Goal: Task Accomplishment & Management: Manage account settings

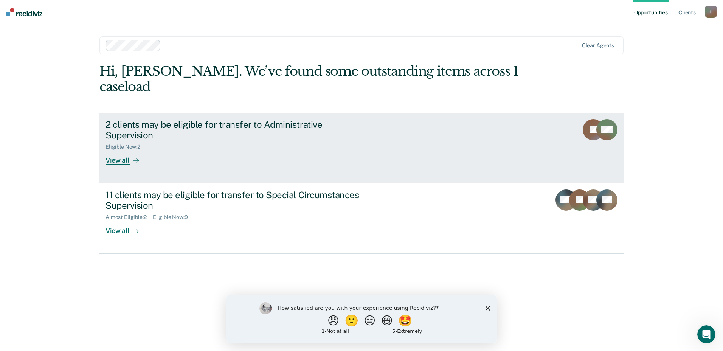
click at [115, 150] on div "View all" at bounding box center [127, 157] width 42 height 15
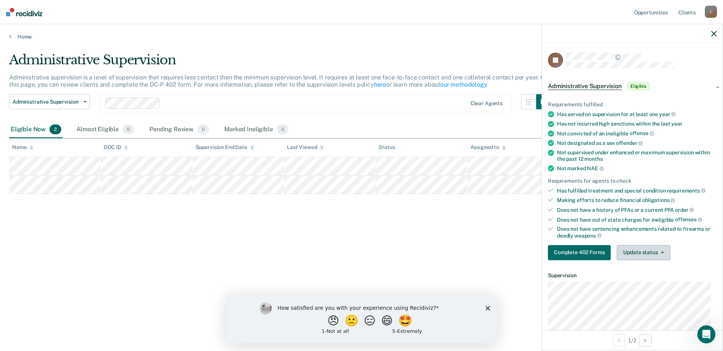
click at [657, 252] on button "Update status" at bounding box center [643, 252] width 53 height 15
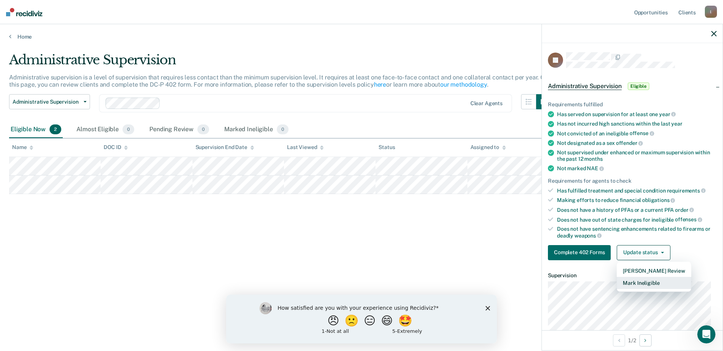
click at [655, 286] on button "Mark Ineligible" at bounding box center [654, 283] width 74 height 12
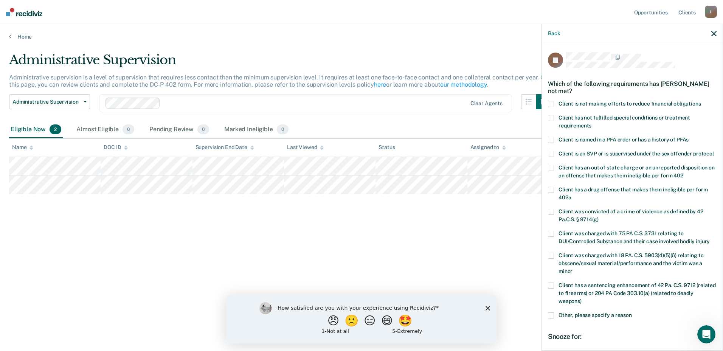
click at [551, 103] on span at bounding box center [551, 104] width 6 height 6
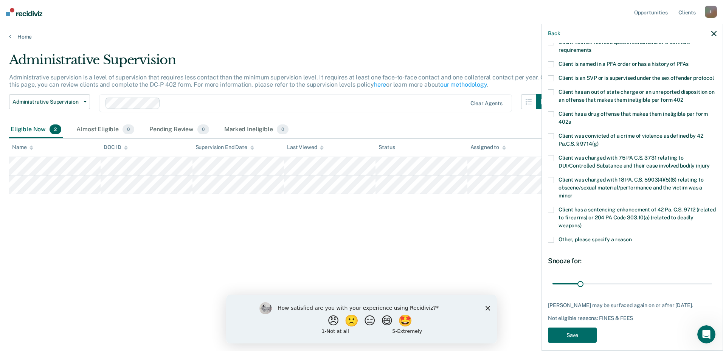
scroll to position [90, 0]
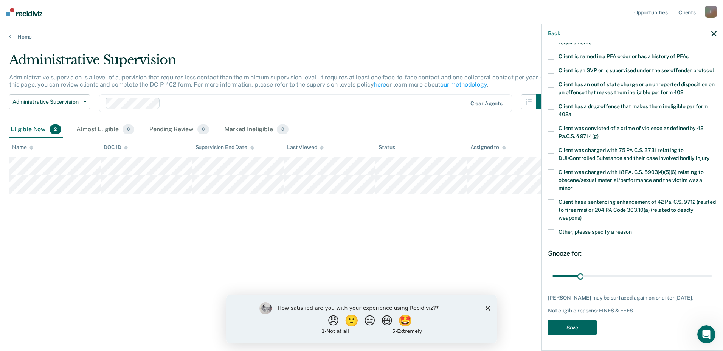
click at [571, 328] on button "Save" at bounding box center [572, 328] width 49 height 16
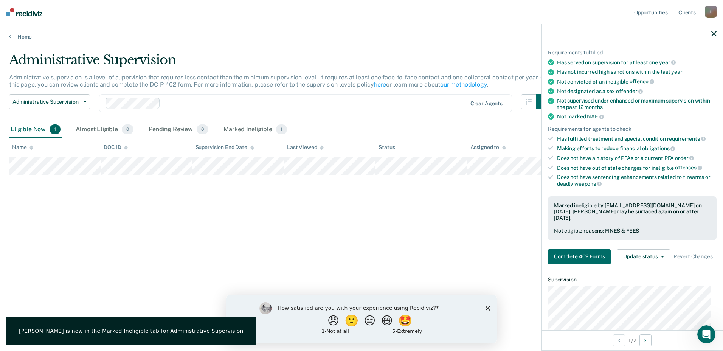
scroll to position [0, 0]
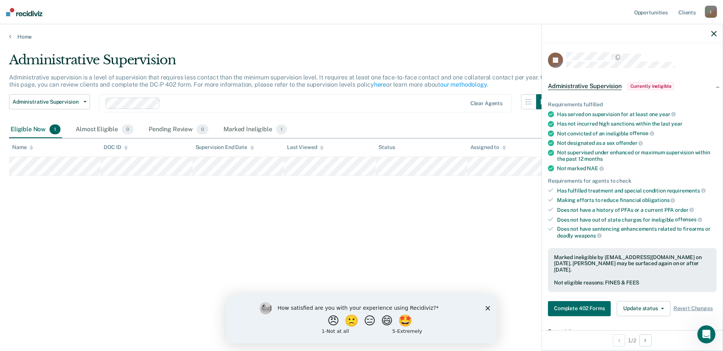
click at [713, 35] on icon "button" at bounding box center [713, 33] width 5 height 5
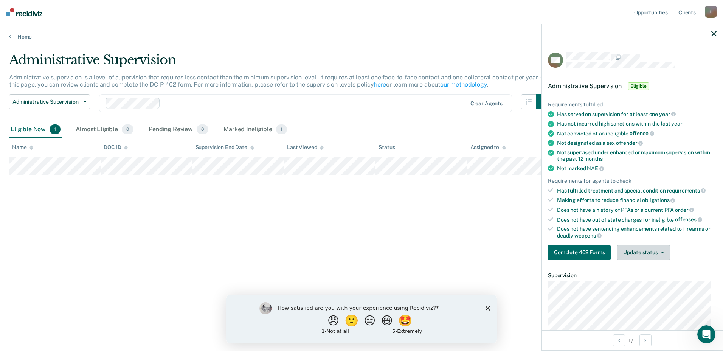
click at [667, 255] on button "Update status" at bounding box center [643, 252] width 53 height 15
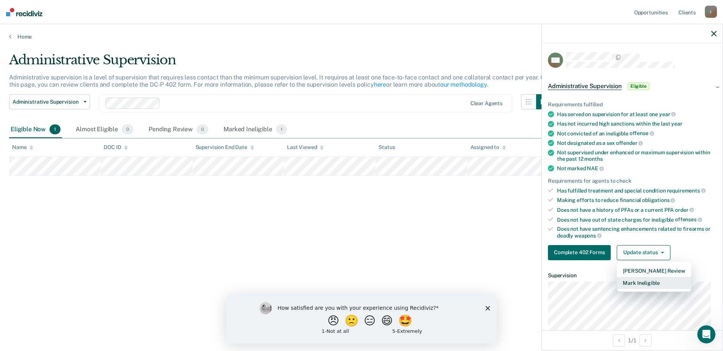
click at [626, 284] on button "Mark Ineligible" at bounding box center [654, 283] width 74 height 12
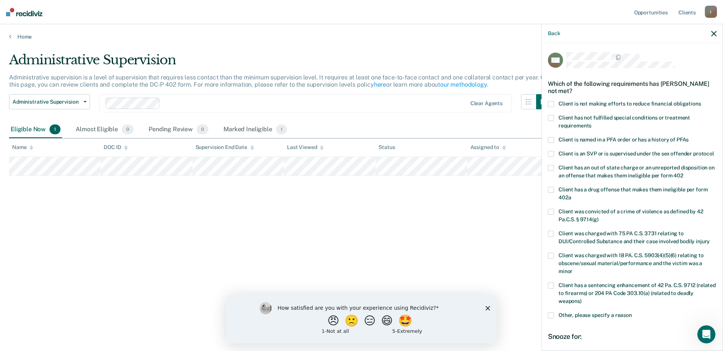
click at [549, 101] on span at bounding box center [551, 104] width 6 height 6
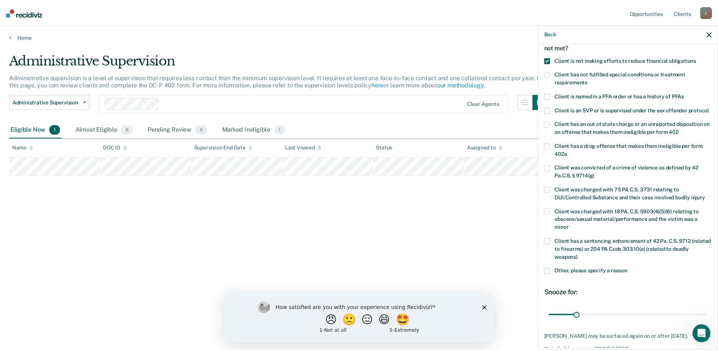
scroll to position [90, 0]
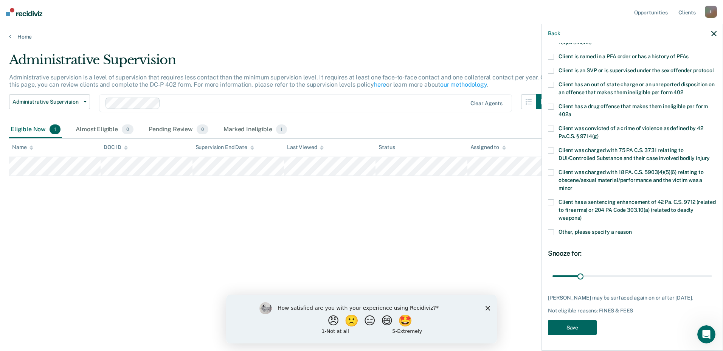
click at [580, 327] on button "Save" at bounding box center [572, 328] width 49 height 16
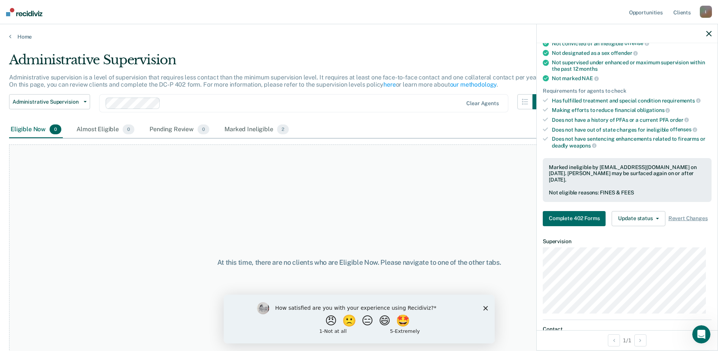
click at [15, 33] on div "Home" at bounding box center [359, 32] width 718 height 16
click at [20, 38] on link "Home" at bounding box center [358, 36] width 699 height 7
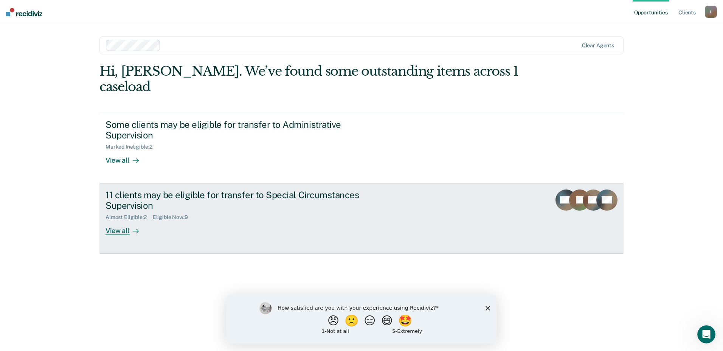
click at [121, 221] on div "View all" at bounding box center [127, 228] width 42 height 15
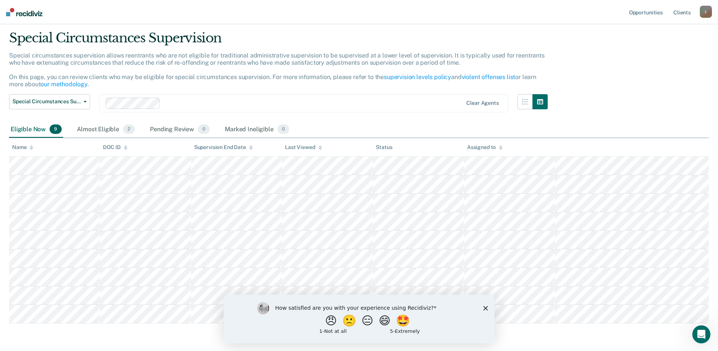
scroll to position [38, 0]
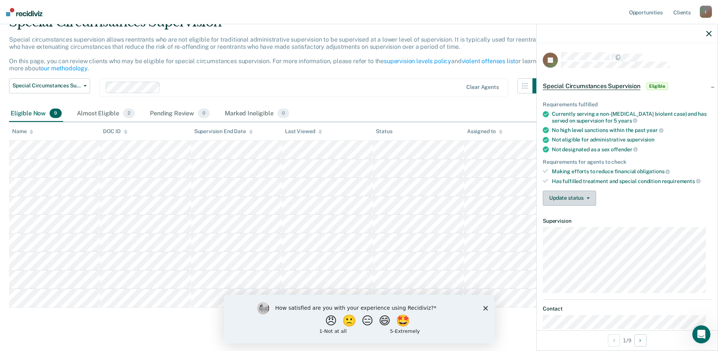
click at [584, 199] on button "Update status" at bounding box center [568, 198] width 53 height 15
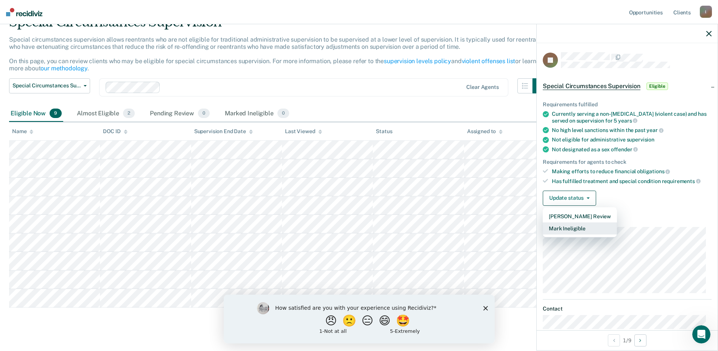
click at [581, 228] on button "Mark Ineligible" at bounding box center [579, 228] width 74 height 12
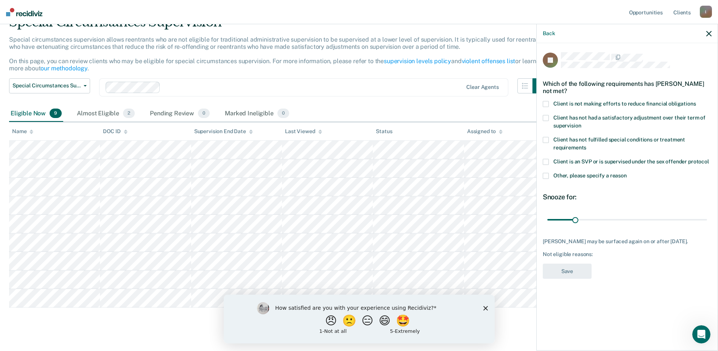
click at [548, 101] on span at bounding box center [545, 104] width 6 height 6
click at [575, 273] on button "Save" at bounding box center [566, 272] width 49 height 16
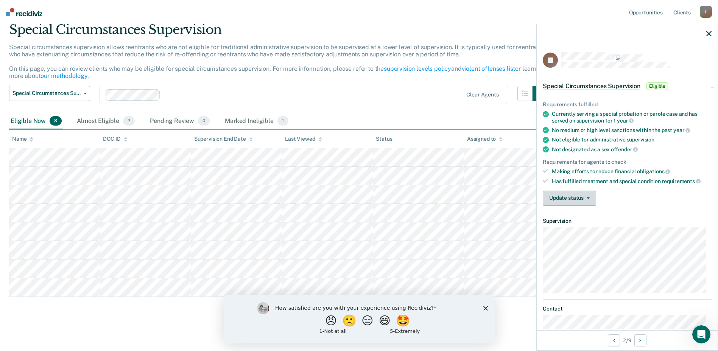
click at [582, 199] on button "Update status" at bounding box center [568, 198] width 53 height 15
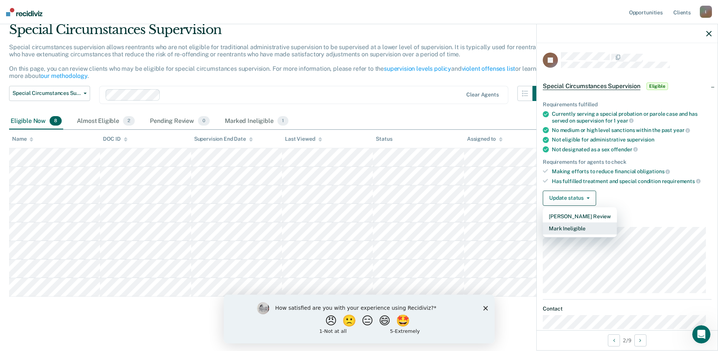
click at [575, 232] on button "Mark Ineligible" at bounding box center [579, 228] width 74 height 12
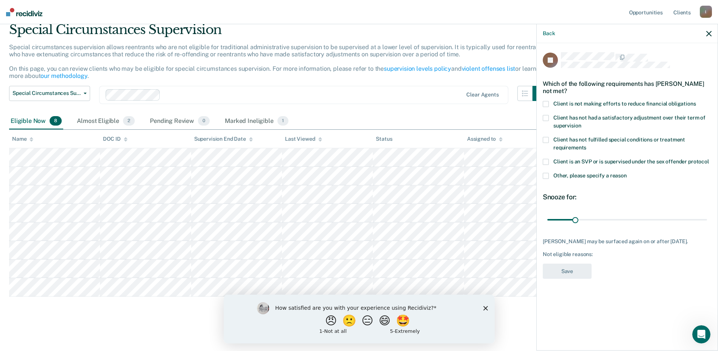
click at [543, 101] on span at bounding box center [545, 104] width 6 height 6
click at [589, 174] on span "Other, please specify a reason" at bounding box center [589, 175] width 73 height 6
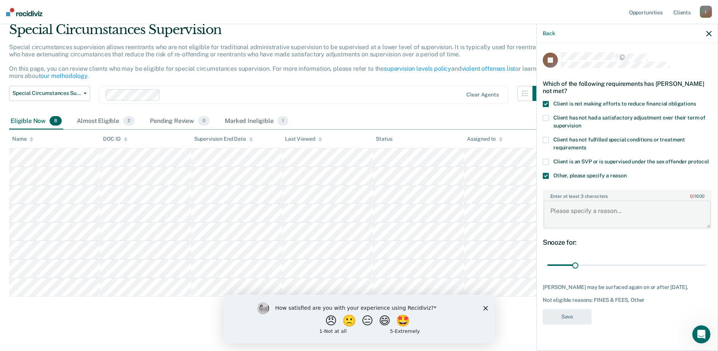
click at [582, 211] on textarea "Enter at least 3 characters 0 / 1600" at bounding box center [626, 214] width 167 height 28
type textarea "Recent PFA"
click at [572, 321] on button "Save" at bounding box center [566, 317] width 49 height 16
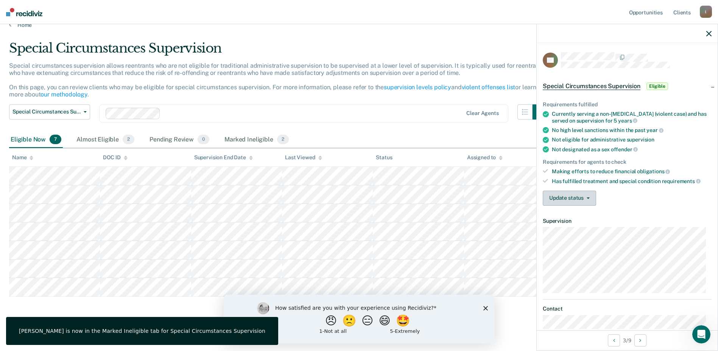
click at [567, 198] on button "Update status" at bounding box center [568, 198] width 53 height 15
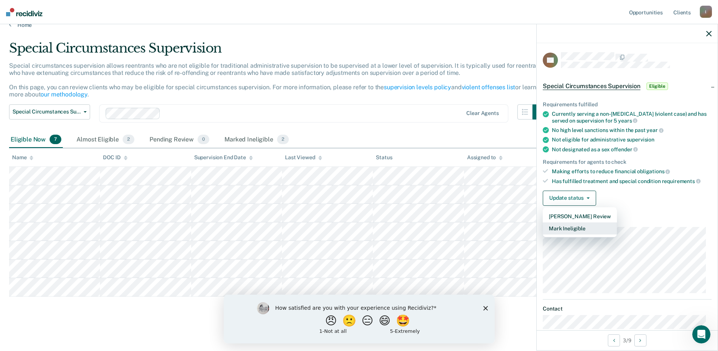
click at [568, 228] on button "Mark Ineligible" at bounding box center [579, 228] width 74 height 12
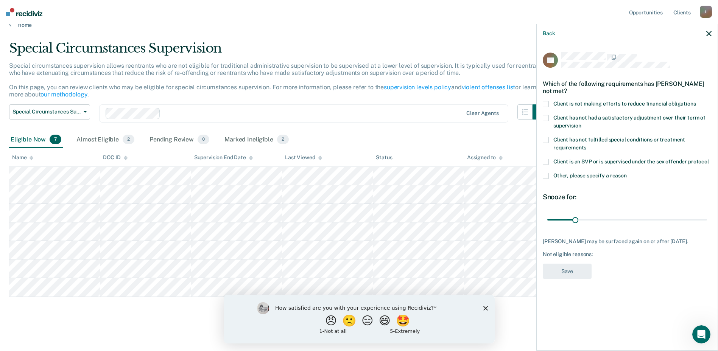
click at [549, 103] on label "Client is not making efforts to reduce financial obligations" at bounding box center [626, 105] width 169 height 8
click at [570, 260] on div "CL Which of the following requirements has [PERSON_NAME] not met? Client is not…" at bounding box center [626, 167] width 169 height 231
click at [568, 268] on button "Save" at bounding box center [566, 272] width 49 height 16
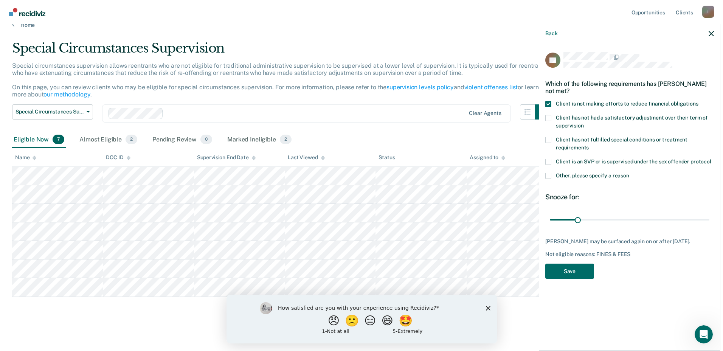
scroll to position [0, 0]
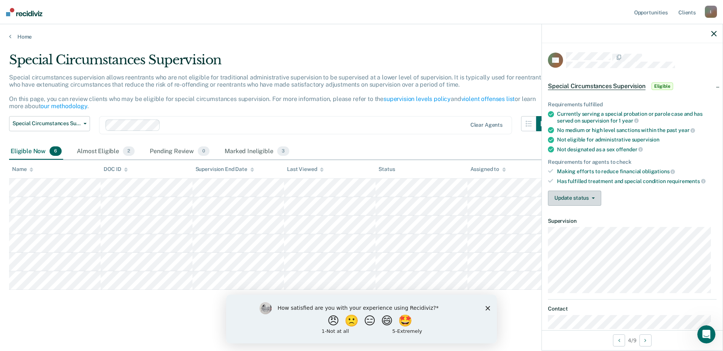
click at [583, 199] on button "Update status" at bounding box center [574, 198] width 53 height 15
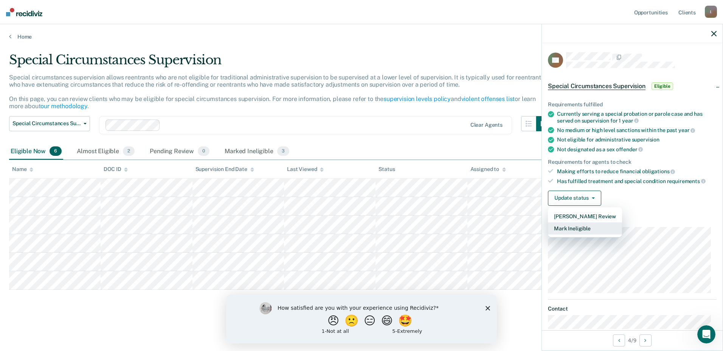
click at [573, 228] on button "Mark Ineligible" at bounding box center [585, 228] width 74 height 12
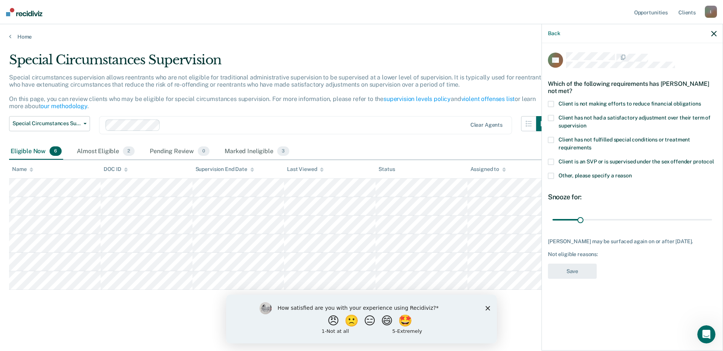
click at [550, 103] on span at bounding box center [551, 104] width 6 height 6
click at [589, 272] on button "Save" at bounding box center [572, 272] width 49 height 16
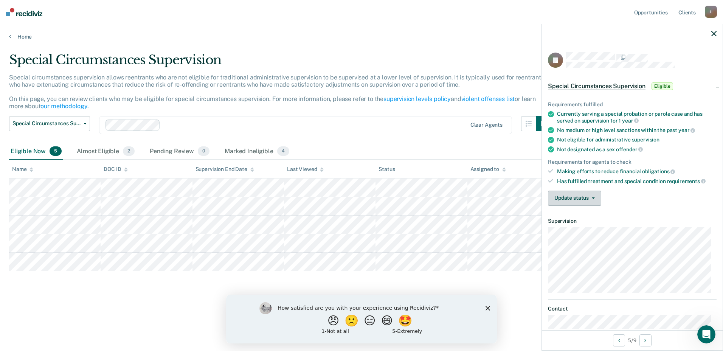
click at [558, 199] on button "Update status" at bounding box center [574, 198] width 53 height 15
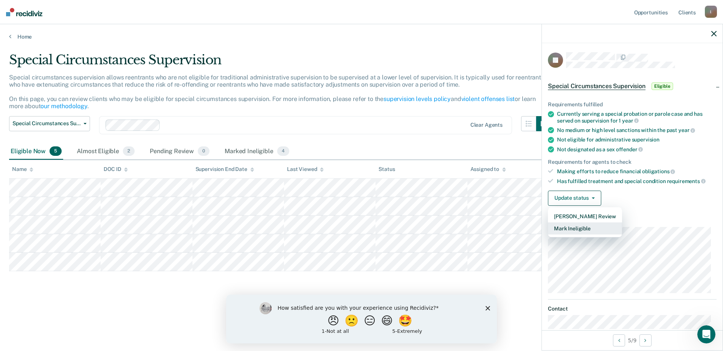
click at [562, 230] on button "Mark Ineligible" at bounding box center [585, 228] width 74 height 12
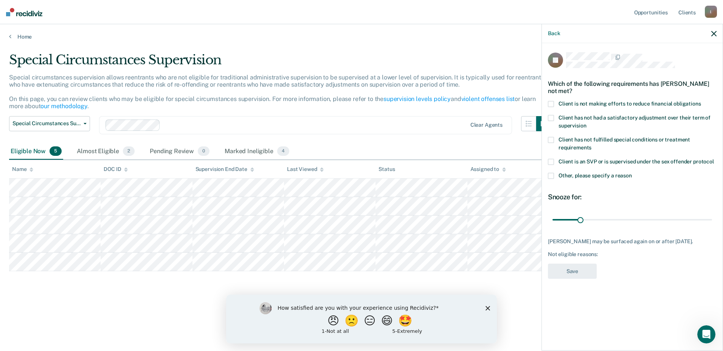
click at [554, 101] on label "Client is not making efforts to reduce financial obligations" at bounding box center [632, 105] width 169 height 8
click at [583, 279] on div "JR Which of the following requirements has [PERSON_NAME] not met? Client is not…" at bounding box center [632, 167] width 169 height 231
click at [584, 274] on button "Save" at bounding box center [572, 272] width 49 height 16
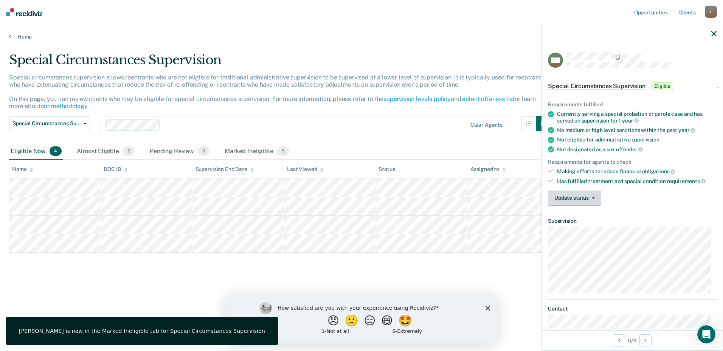
click at [576, 200] on button "Update status" at bounding box center [574, 198] width 53 height 15
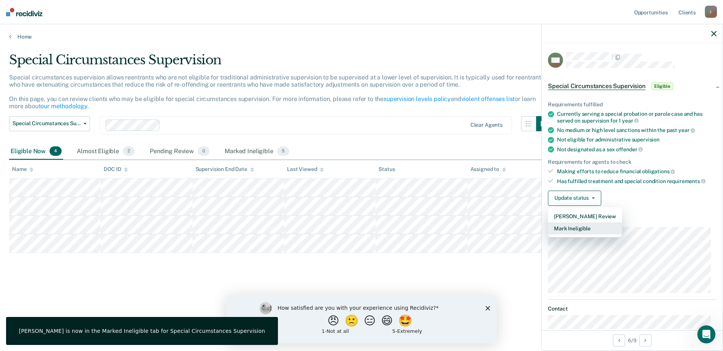
click at [575, 225] on button "Mark Ineligible" at bounding box center [585, 228] width 74 height 12
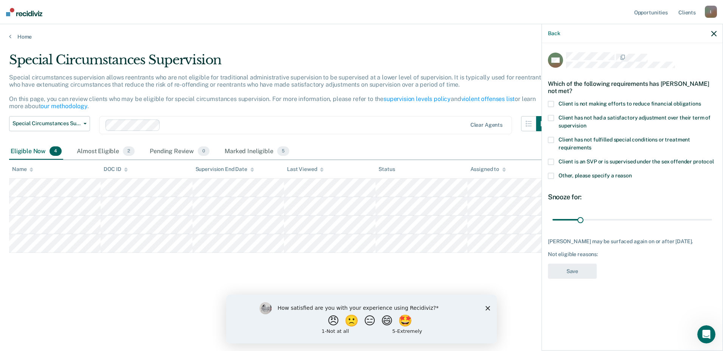
click at [553, 101] on span at bounding box center [551, 104] width 6 height 6
click at [590, 272] on button "Save" at bounding box center [572, 272] width 49 height 16
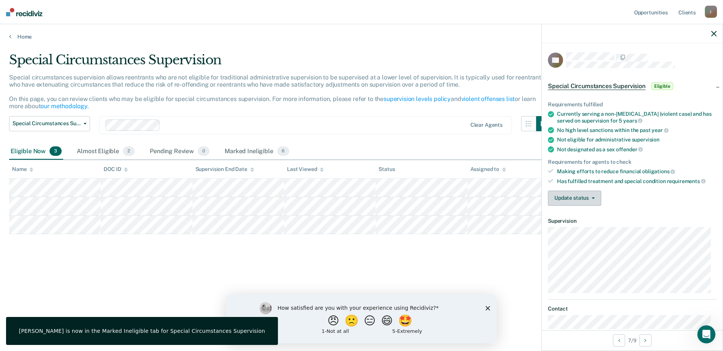
click at [551, 192] on button "Update status" at bounding box center [574, 198] width 53 height 15
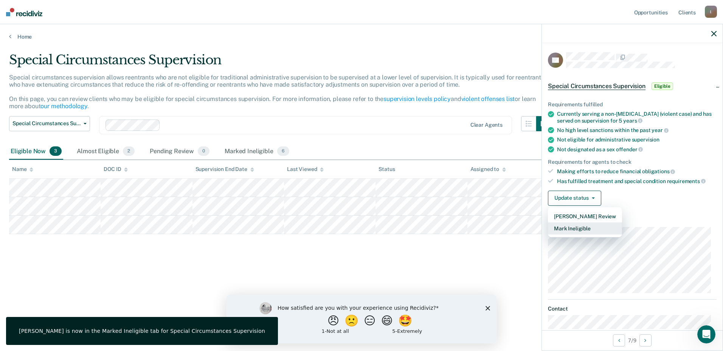
click at [566, 229] on button "Mark Ineligible" at bounding box center [585, 228] width 74 height 12
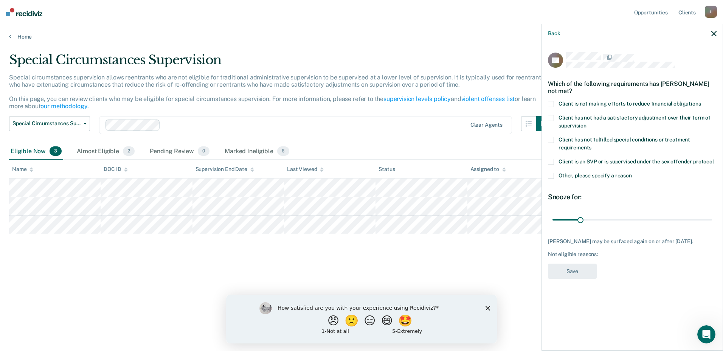
click at [555, 103] on label "Client is not making efforts to reduce financial obligations" at bounding box center [632, 105] width 169 height 8
click at [550, 120] on label "Client has not had a satisfactory adjustment over their term of supervision" at bounding box center [632, 123] width 169 height 16
click at [581, 273] on button "Save" at bounding box center [572, 272] width 49 height 16
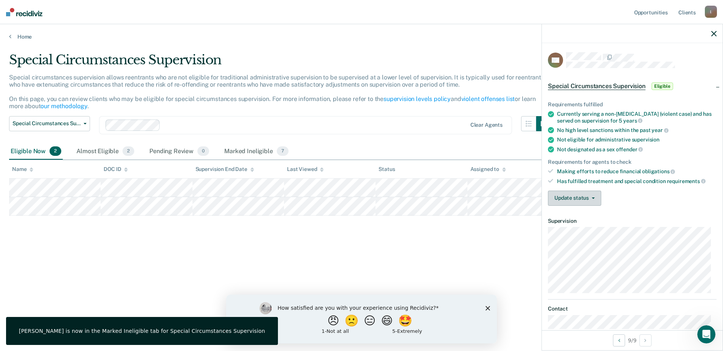
click at [587, 196] on button "Update status" at bounding box center [574, 198] width 53 height 15
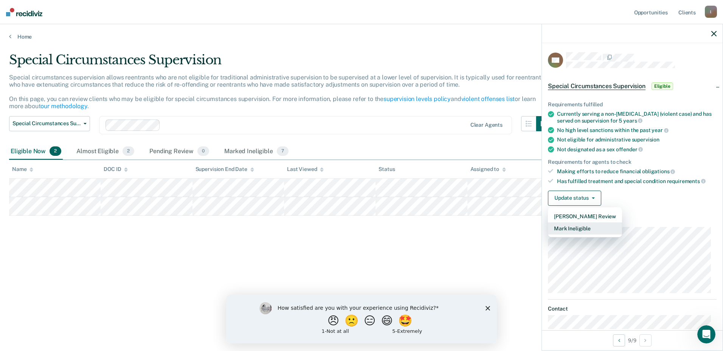
click at [562, 231] on button "Mark Ineligible" at bounding box center [585, 228] width 74 height 12
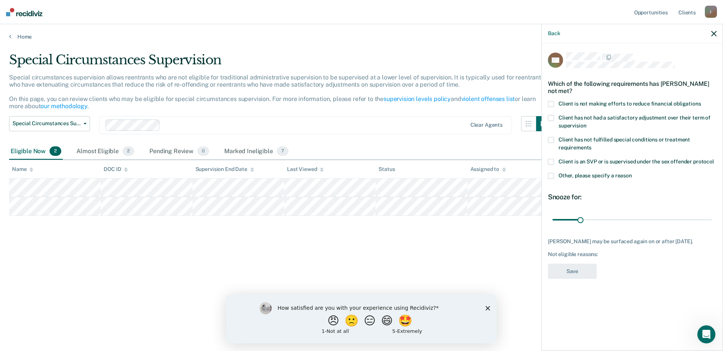
click at [554, 101] on label "Client is not making efforts to reduce financial obligations" at bounding box center [632, 105] width 169 height 8
click at [582, 272] on button "Save" at bounding box center [572, 272] width 49 height 16
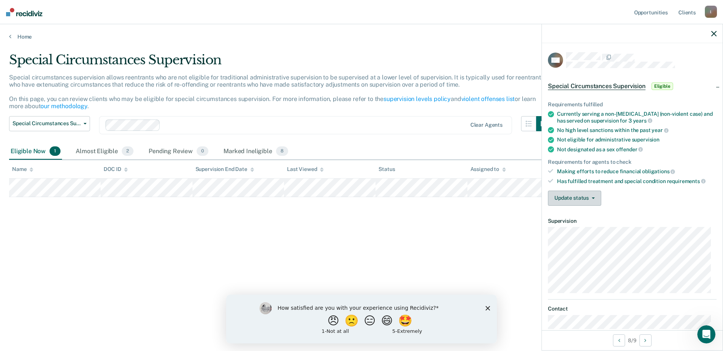
click at [586, 196] on button "Update status" at bounding box center [574, 198] width 53 height 15
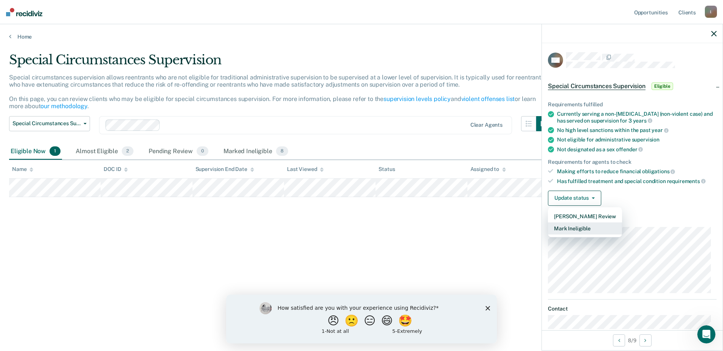
click at [571, 225] on button "Mark Ineligible" at bounding box center [585, 228] width 74 height 12
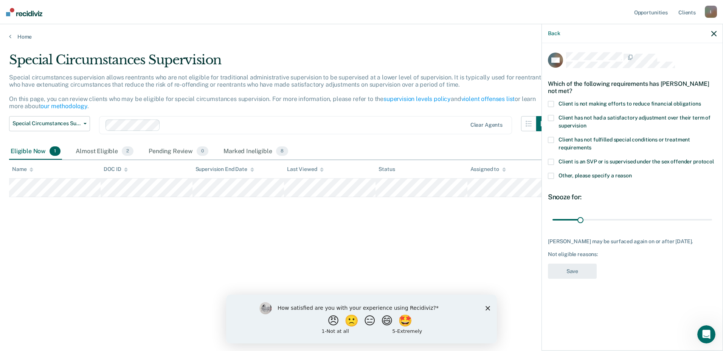
click at [548, 115] on span at bounding box center [551, 118] width 6 height 6
click at [583, 272] on button "Save" at bounding box center [572, 272] width 49 height 16
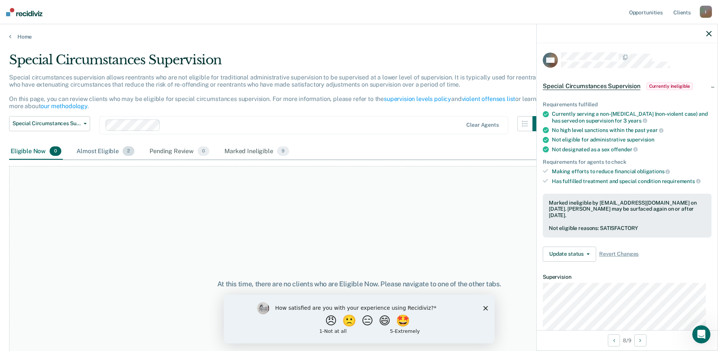
click at [116, 151] on div "Almost Eligible 2" at bounding box center [105, 151] width 61 height 17
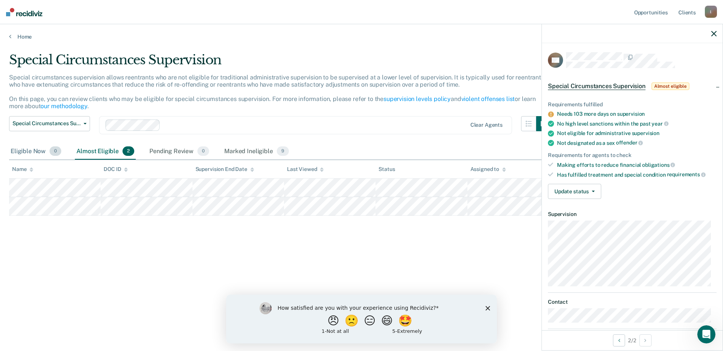
click at [41, 148] on div "Eligible Now 0" at bounding box center [36, 151] width 54 height 17
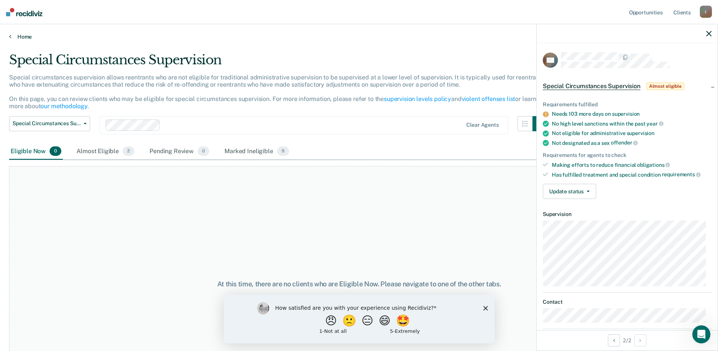
click at [23, 36] on link "Home" at bounding box center [358, 36] width 699 height 7
